Goal: Information Seeking & Learning: Learn about a topic

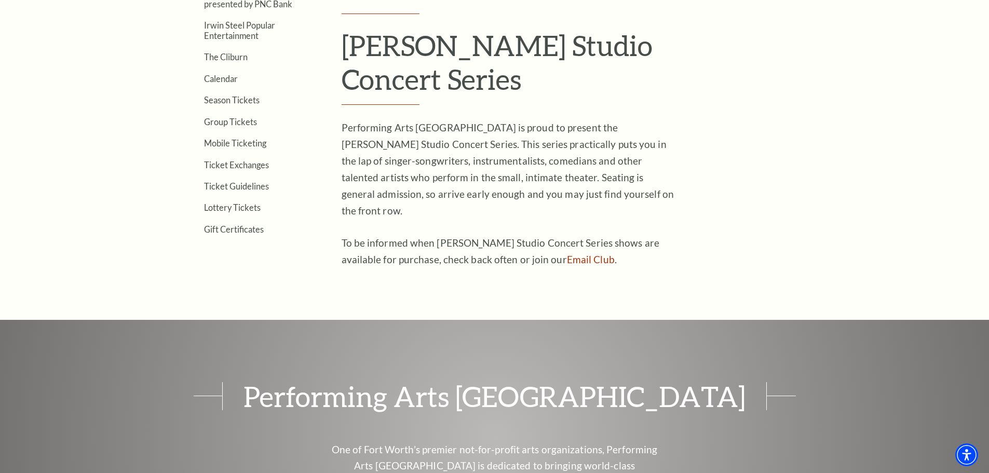
scroll to position [313, 0]
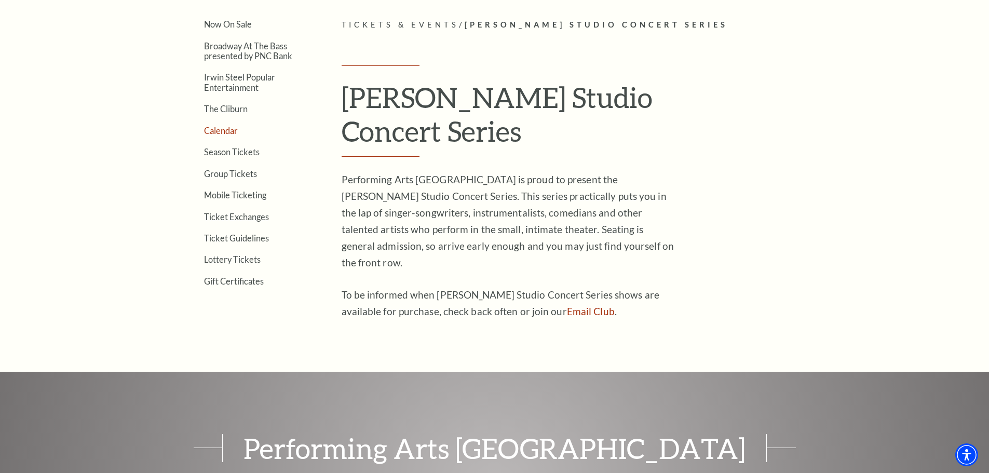
click at [218, 129] on link "Calendar" at bounding box center [221, 131] width 34 height 10
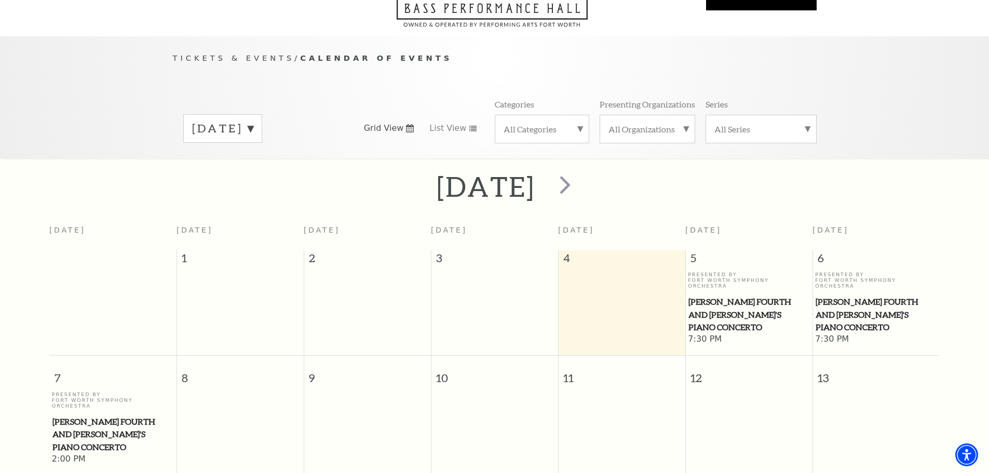
scroll to position [40, 0]
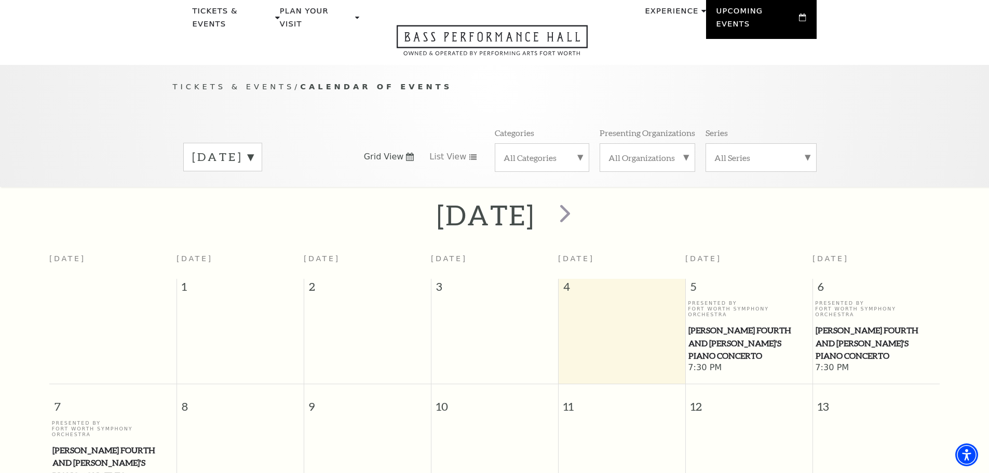
click at [253, 149] on label "[DATE]" at bounding box center [222, 157] width 61 height 16
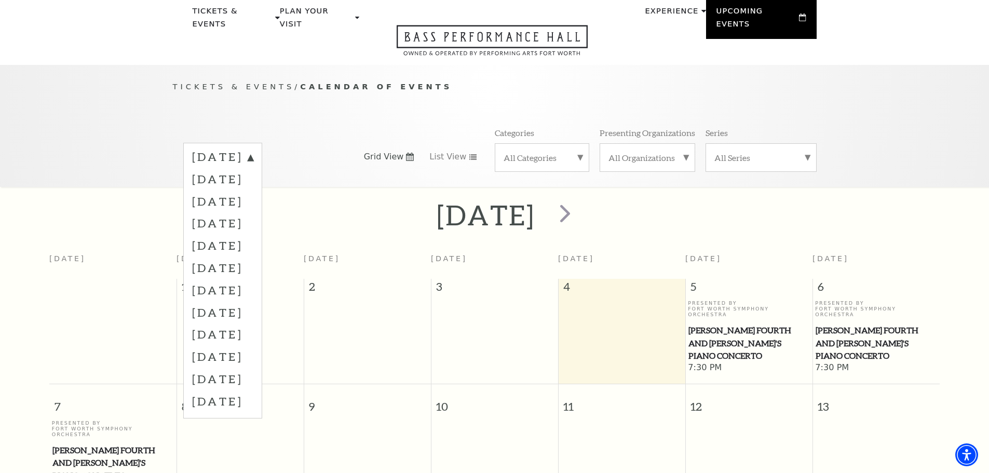
click at [249, 168] on label "[DATE]" at bounding box center [222, 179] width 61 height 22
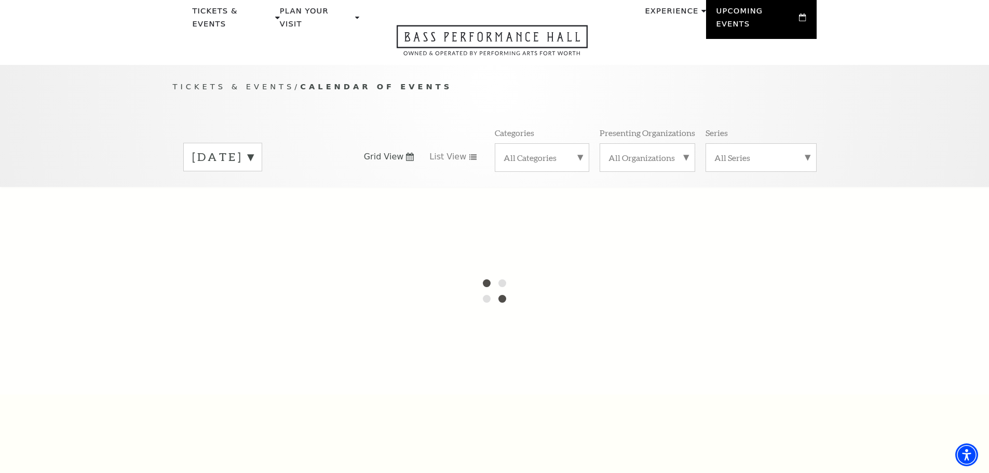
click at [805, 152] on label "All Series" at bounding box center [760, 157] width 93 height 11
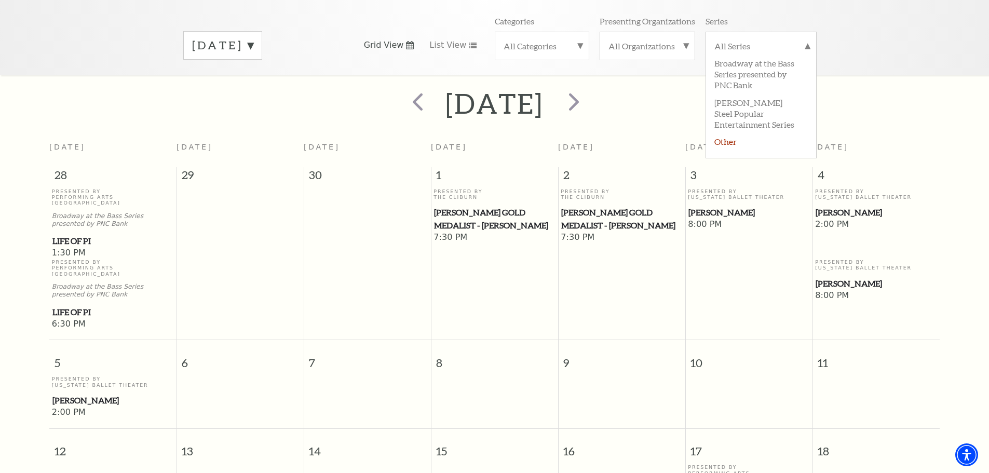
scroll to position [92, 0]
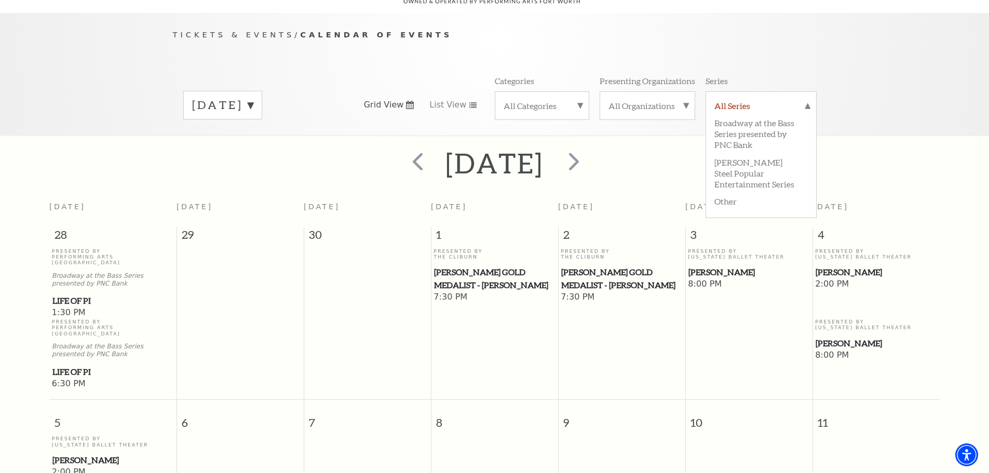
click at [805, 100] on label "All Series" at bounding box center [760, 106] width 93 height 13
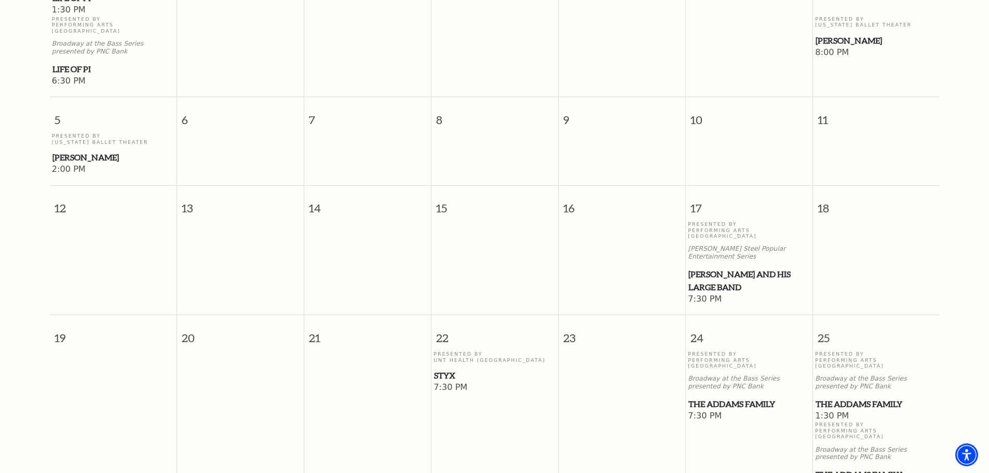
scroll to position [403, 0]
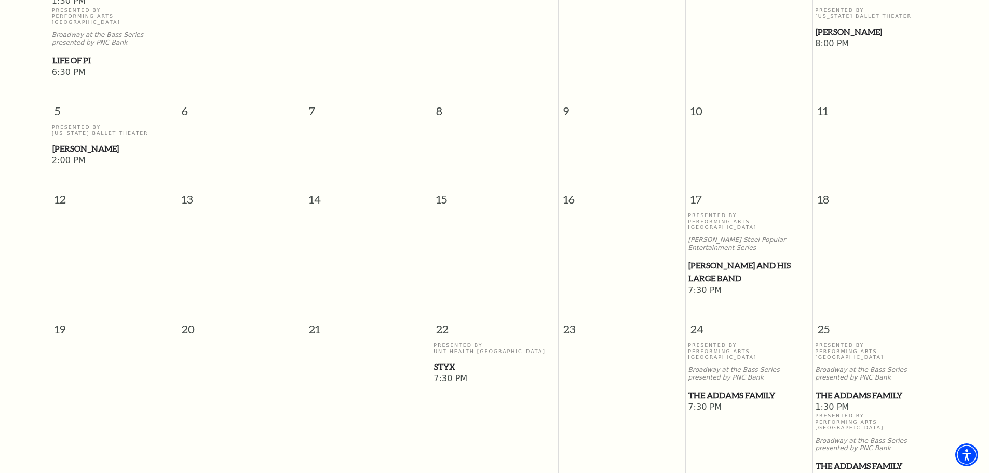
click at [446, 360] on span "Styx" at bounding box center [494, 366] width 121 height 13
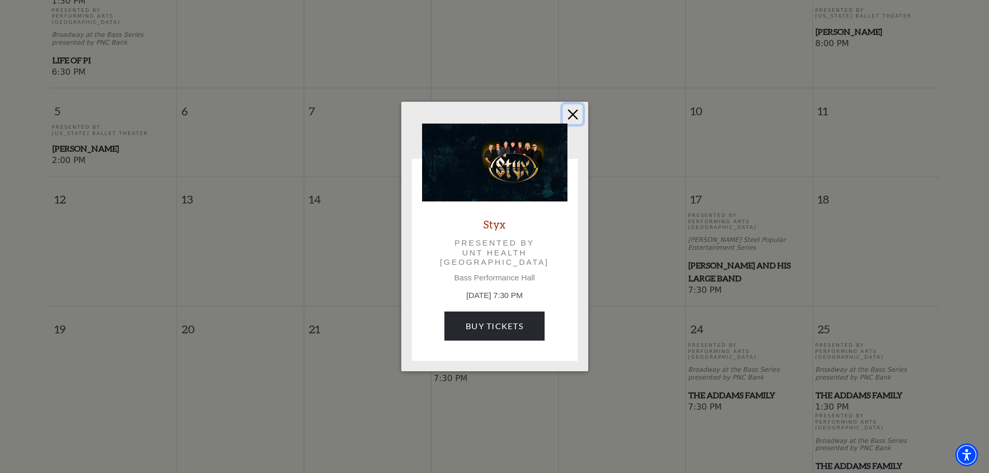
click at [573, 114] on button "Close" at bounding box center [573, 114] width 20 height 20
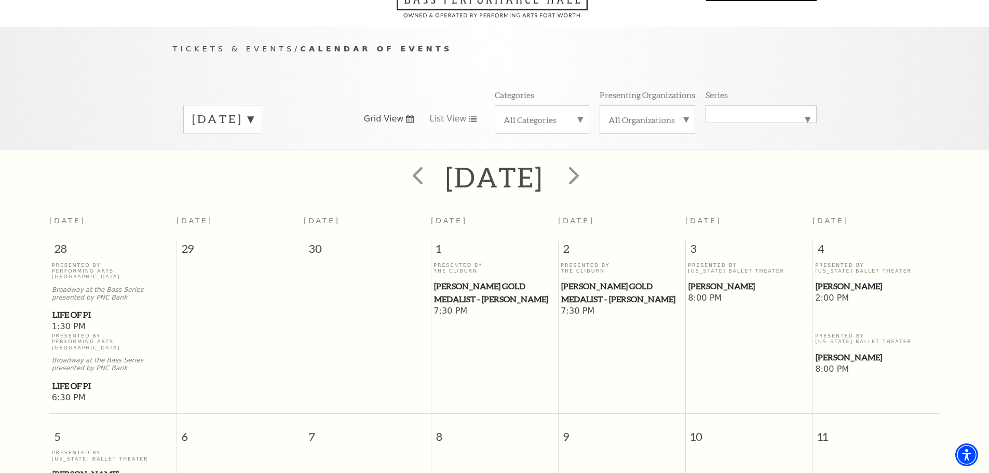
scroll to position [0, 0]
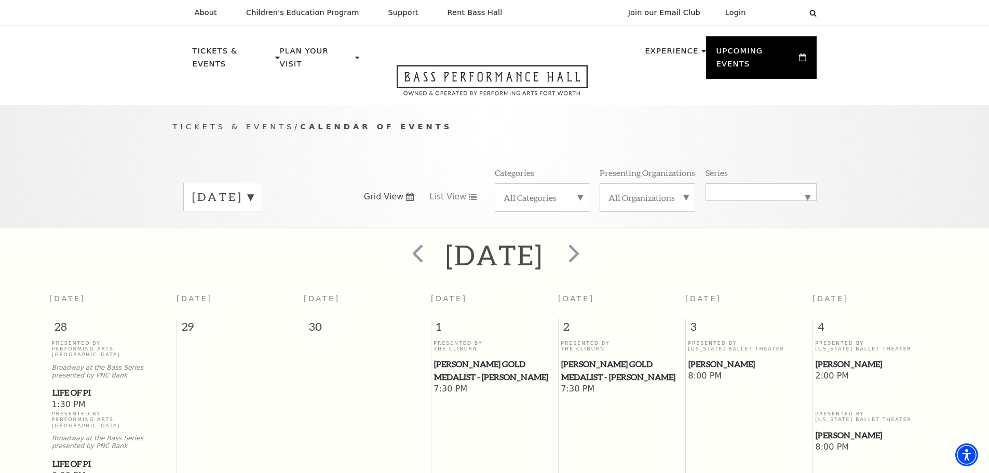
click at [253, 189] on label "[DATE]" at bounding box center [222, 197] width 61 height 16
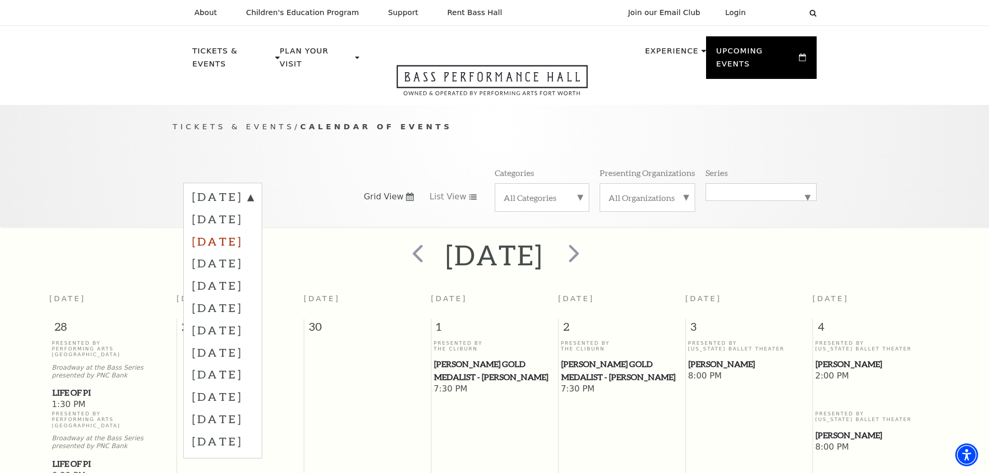
click at [234, 230] on label "[DATE]" at bounding box center [222, 241] width 61 height 22
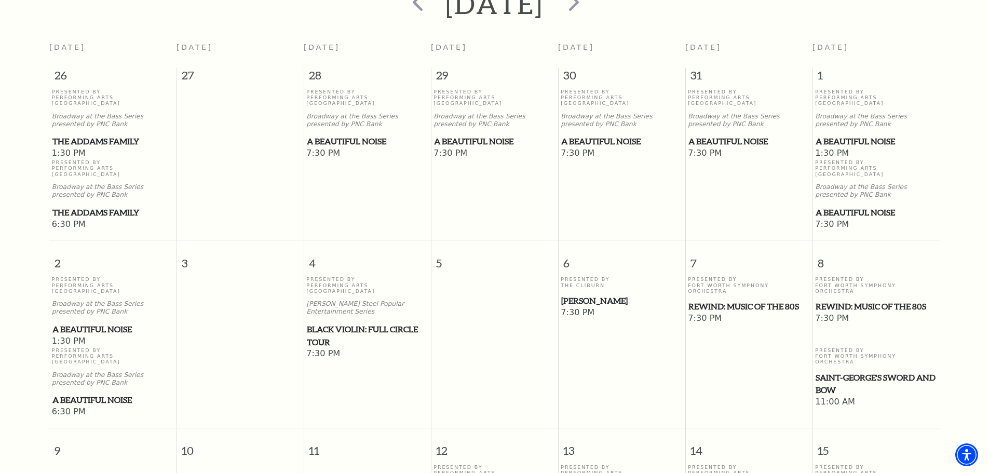
scroll to position [40, 0]
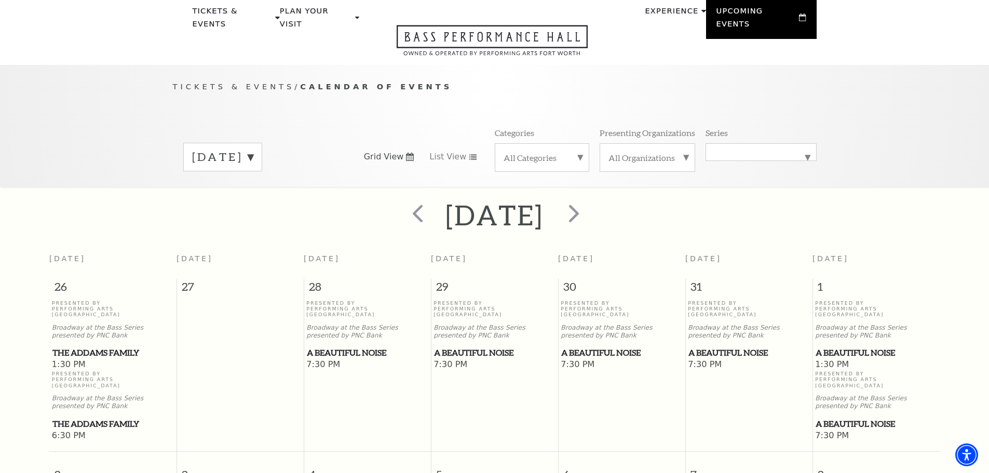
click at [253, 149] on label "[DATE]" at bounding box center [222, 157] width 61 height 16
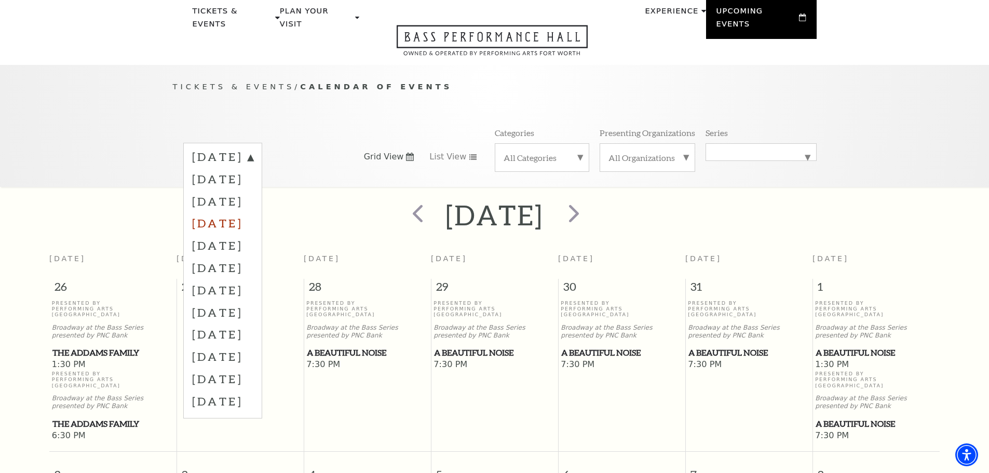
click at [225, 212] on label "[DATE]" at bounding box center [222, 223] width 61 height 22
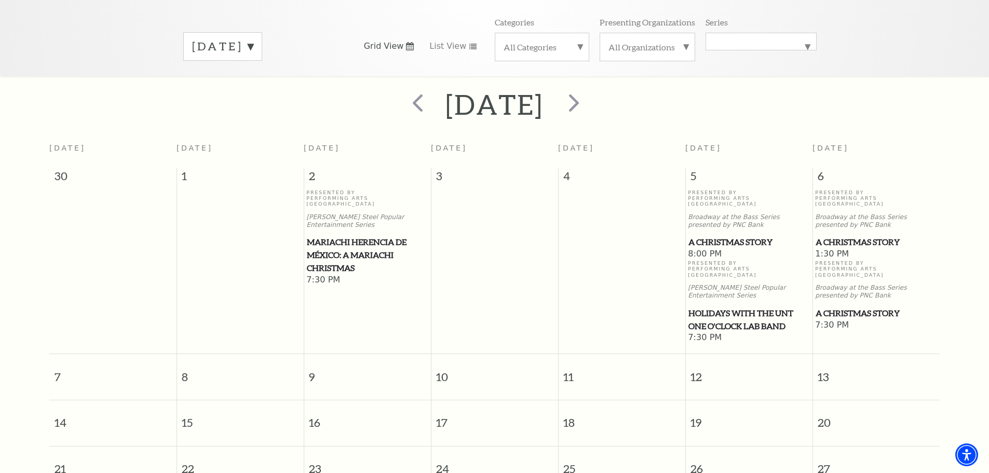
scroll to position [92, 0]
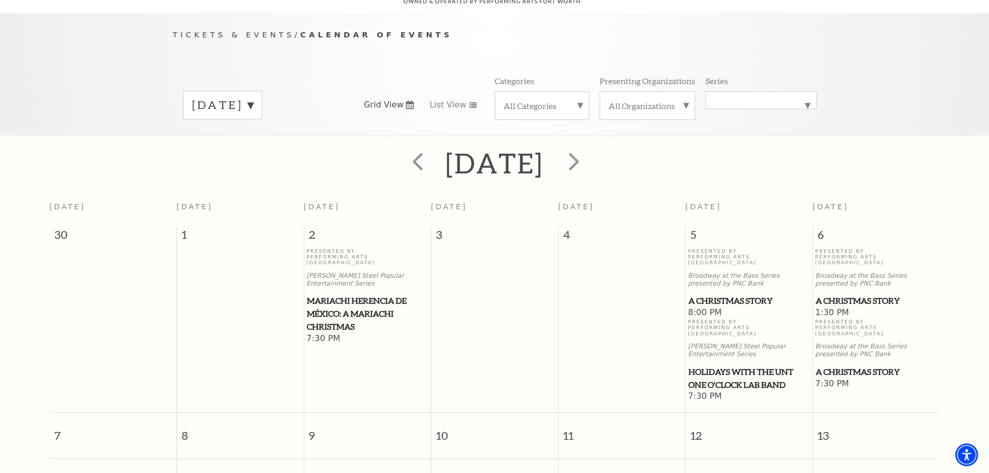
click at [253, 97] on label "[DATE]" at bounding box center [222, 105] width 61 height 16
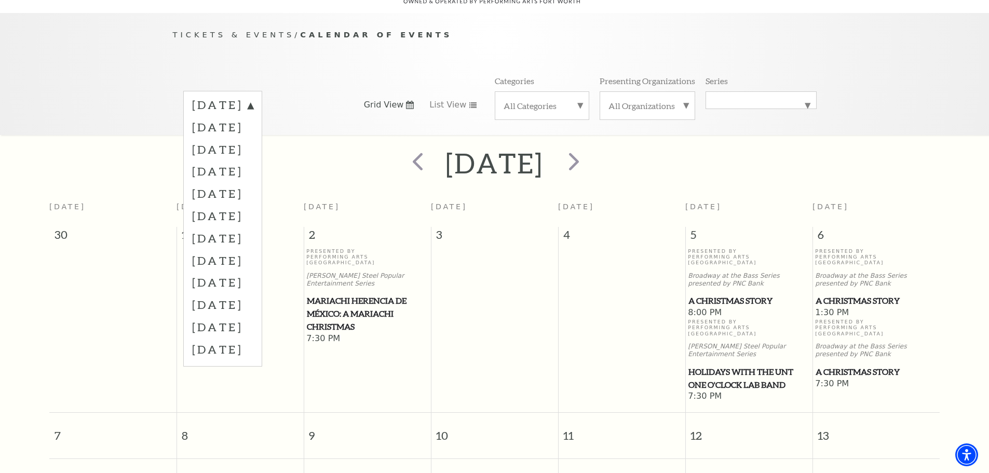
drag, startPoint x: 243, startPoint y: 180, endPoint x: 258, endPoint y: 183, distance: 15.4
click at [243, 182] on label "[DATE]" at bounding box center [222, 193] width 61 height 22
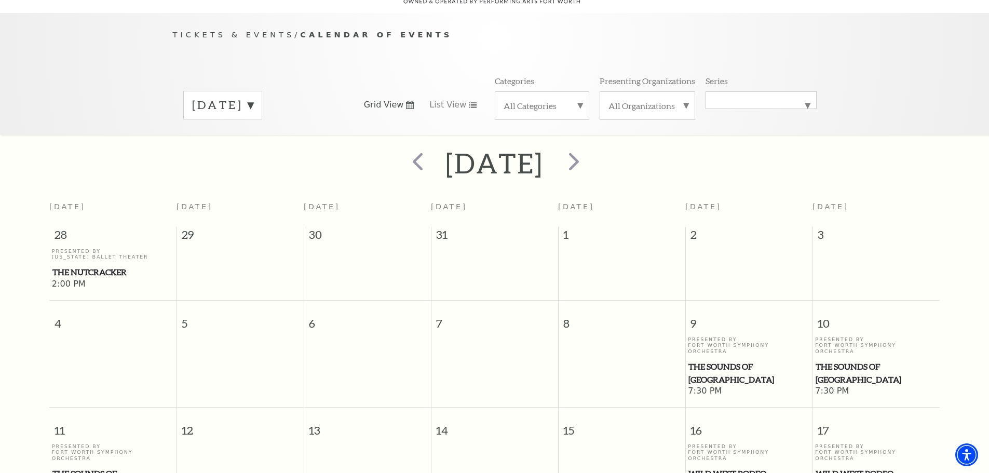
click at [253, 97] on label "[DATE]" at bounding box center [222, 105] width 61 height 16
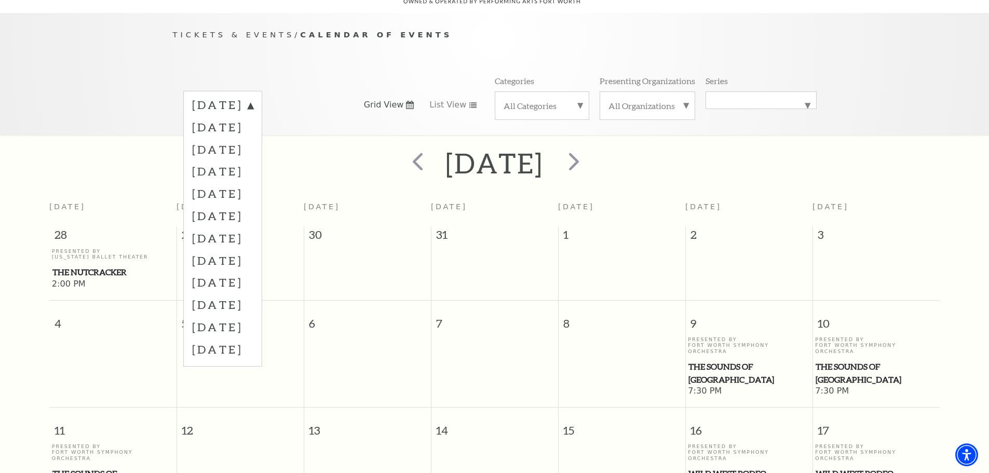
click at [211, 204] on label "[DATE]" at bounding box center [222, 215] width 61 height 22
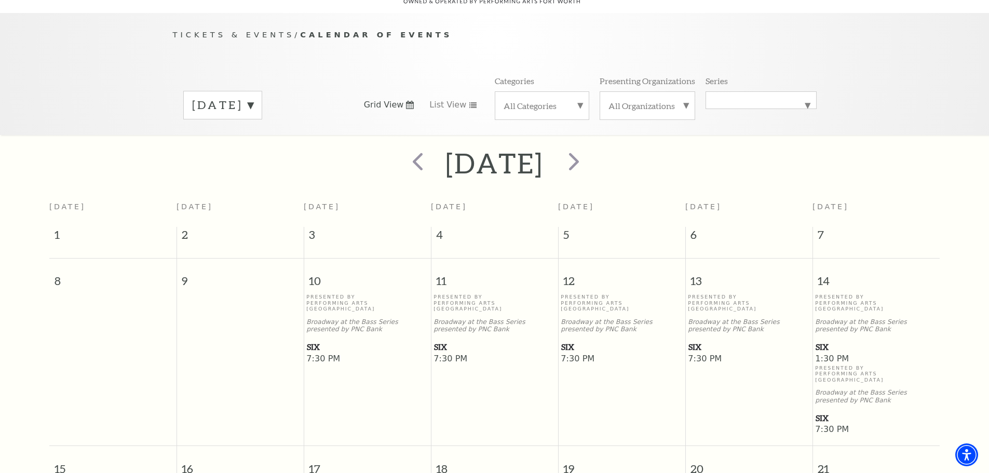
click at [253, 97] on label "[DATE]" at bounding box center [222, 105] width 61 height 16
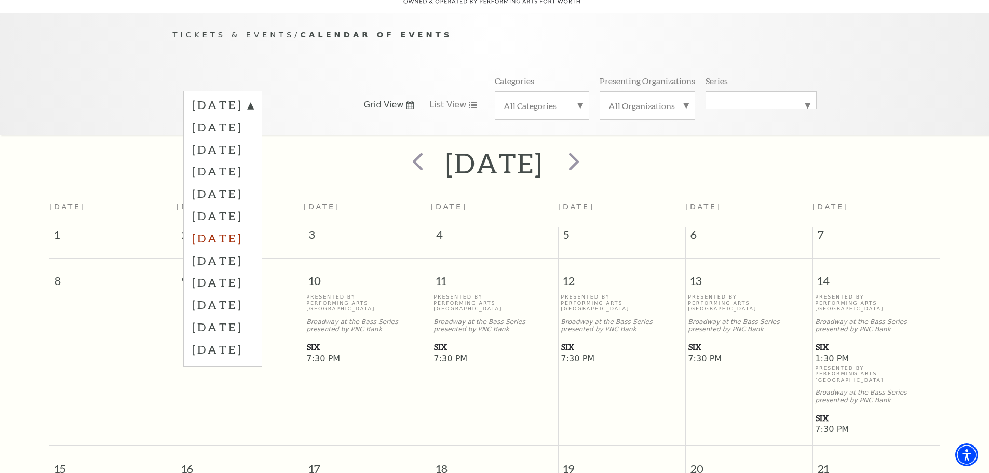
click at [226, 227] on label "[DATE]" at bounding box center [222, 238] width 61 height 22
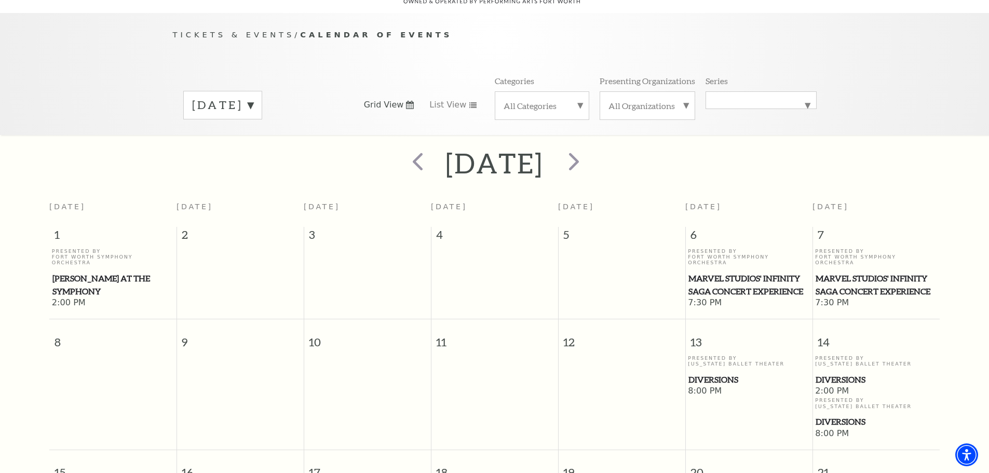
click at [253, 97] on label "[DATE]" at bounding box center [222, 105] width 61 height 16
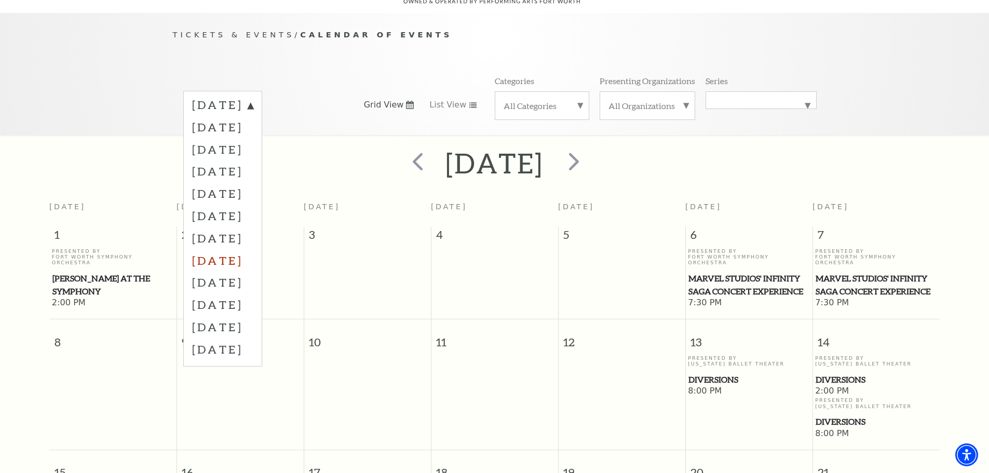
click at [211, 249] on label "[DATE]" at bounding box center [222, 260] width 61 height 22
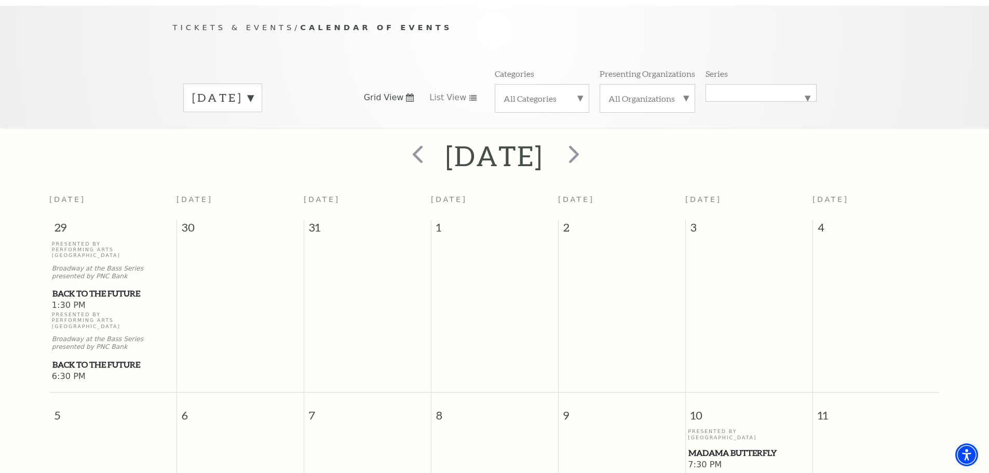
scroll to position [52, 0]
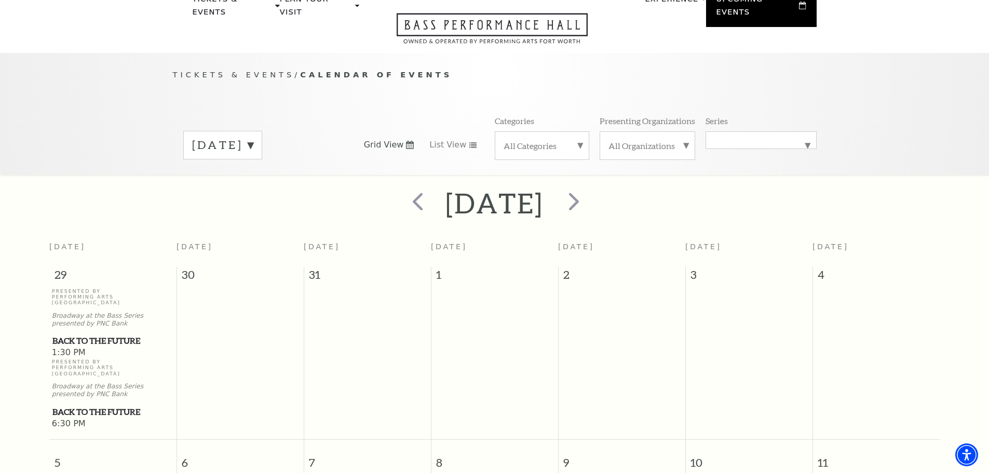
click at [253, 137] on label "[DATE]" at bounding box center [222, 145] width 61 height 16
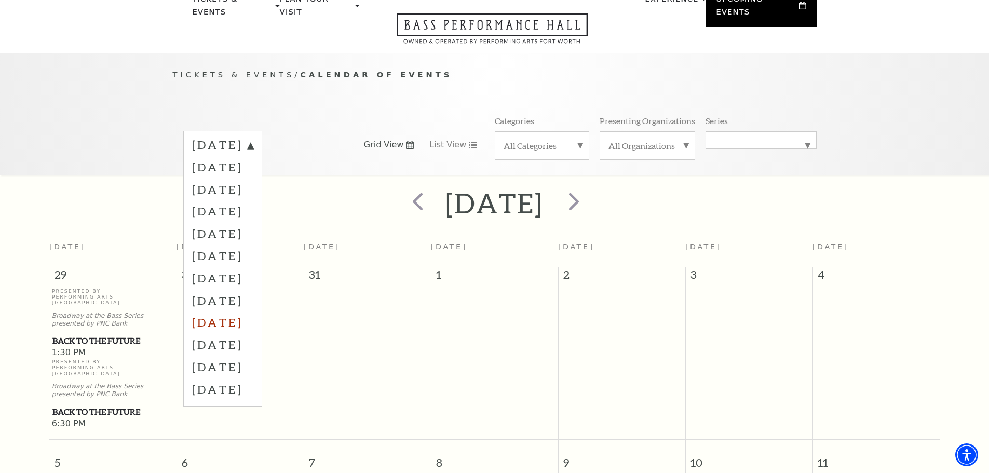
click at [208, 311] on label "[DATE]" at bounding box center [222, 322] width 61 height 22
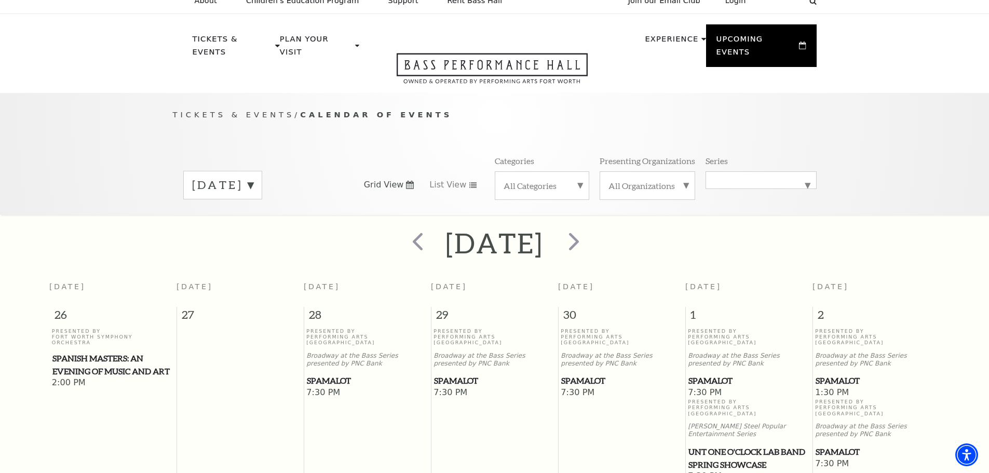
scroll to position [0, 0]
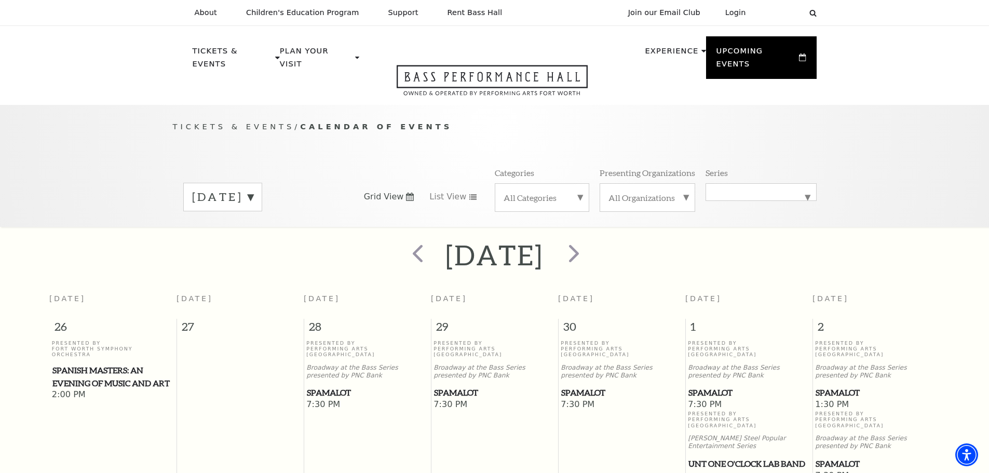
click at [253, 189] on label "[DATE]" at bounding box center [222, 197] width 61 height 16
